Goal: Task Accomplishment & Management: Use online tool/utility

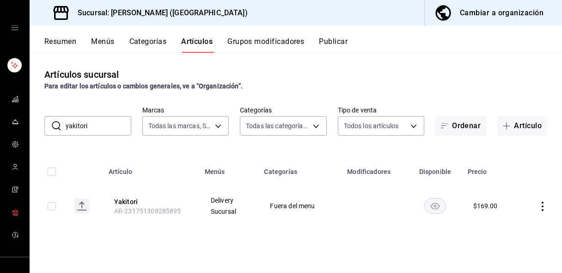
click at [12, 212] on icon "mailbox folders" at bounding box center [15, 211] width 7 height 7
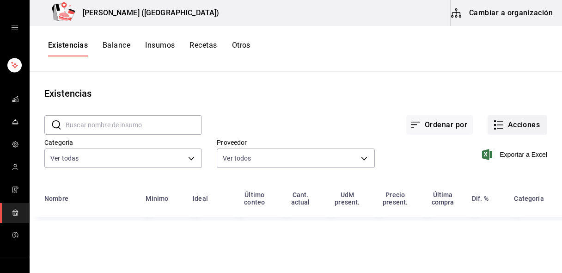
click at [522, 126] on button "Acciones" at bounding box center [518, 124] width 60 height 19
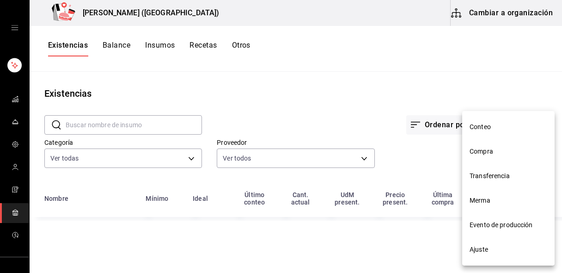
click at [492, 150] on span "Compra" at bounding box center [508, 151] width 78 height 10
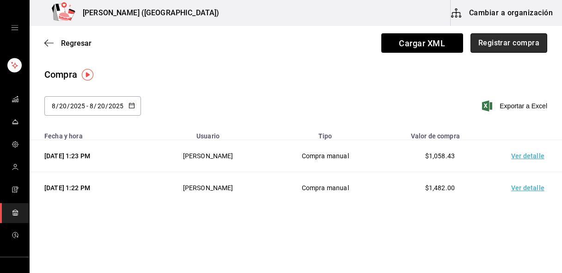
click at [506, 42] on button "Registrar compra" at bounding box center [508, 42] width 77 height 19
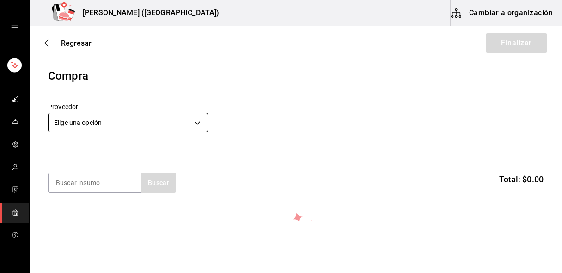
click at [85, 127] on body "Nikkori (Lindavista) Cambiar a organización Regresar Finalizar Compra Proveedor…" at bounding box center [281, 110] width 562 height 220
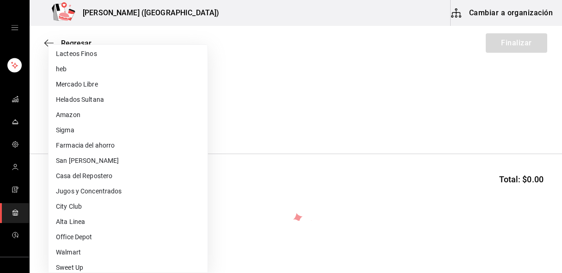
scroll to position [108, 0]
